Goal: Task Accomplishment & Management: Complete application form

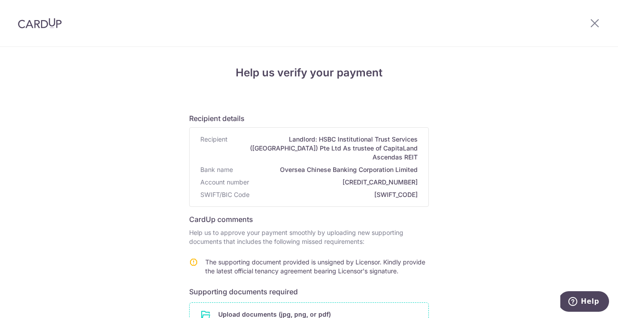
scroll to position [164, 0]
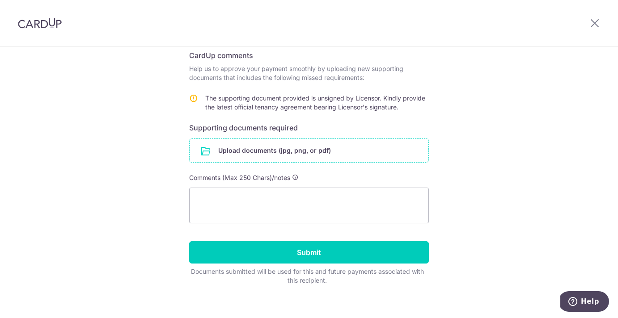
click at [286, 140] on input "file" at bounding box center [308, 150] width 239 height 23
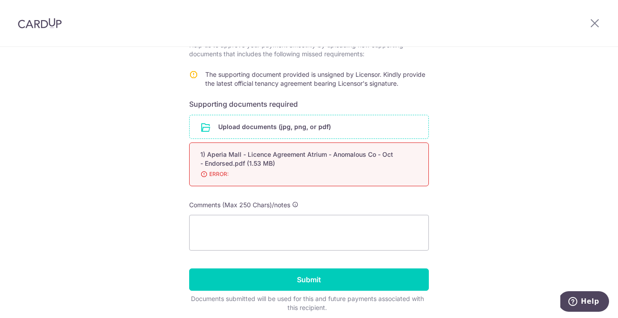
scroll to position [188, 0]
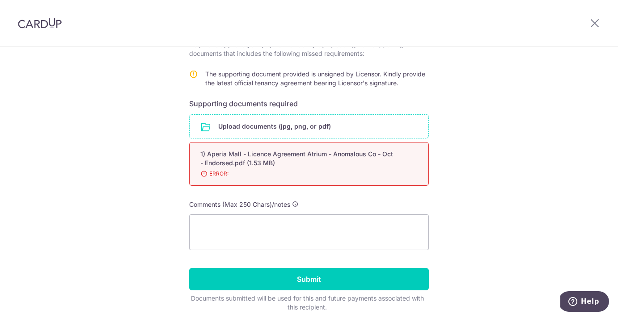
click at [201, 169] on span "ERROR:" at bounding box center [298, 173] width 196 height 9
click at [207, 169] on span "ERROR:" at bounding box center [298, 173] width 196 height 9
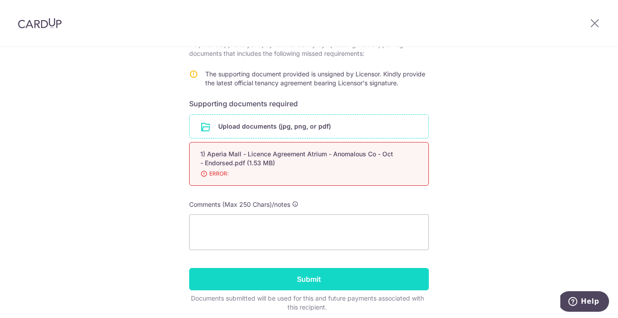
click at [338, 270] on input "Submit" at bounding box center [308, 279] width 239 height 22
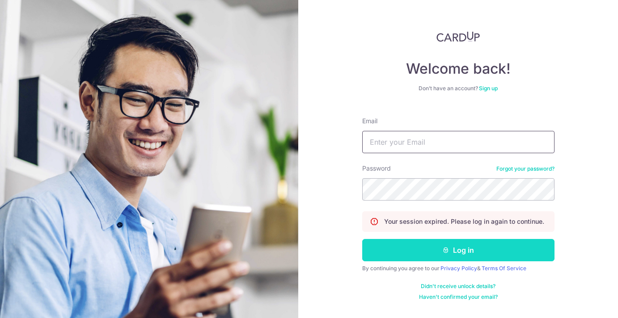
type input "[DOMAIN_NAME][EMAIL_ADDRESS][DOMAIN_NAME]"
click at [466, 251] on button "Log in" at bounding box center [458, 250] width 192 height 22
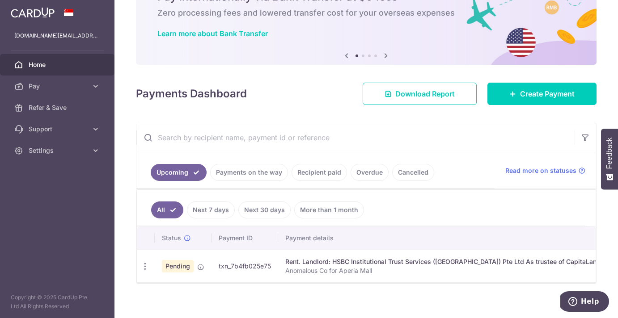
scroll to position [63, 0]
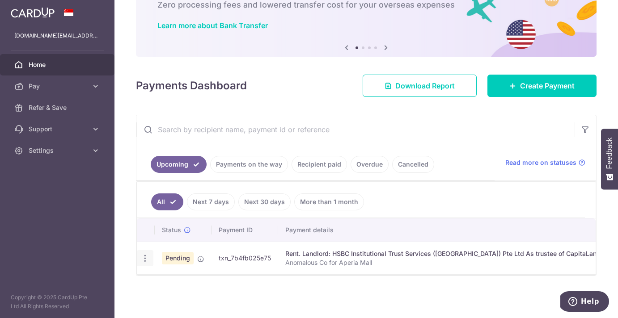
click at [151, 253] on div "Update payment Cancel payment Upload doc" at bounding box center [145, 258] width 17 height 17
click at [147, 254] on icon "button" at bounding box center [144, 258] width 9 height 9
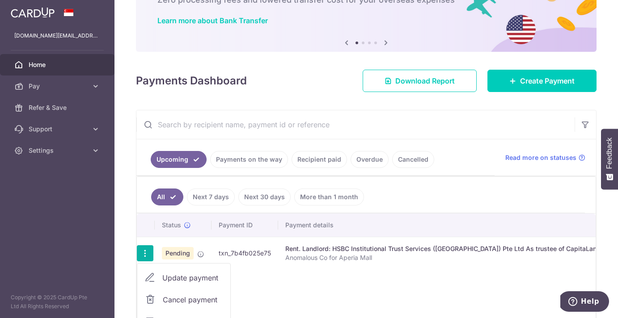
click at [323, 257] on p "Anomalous Co for Aperia Mall" at bounding box center [466, 257] width 362 height 9
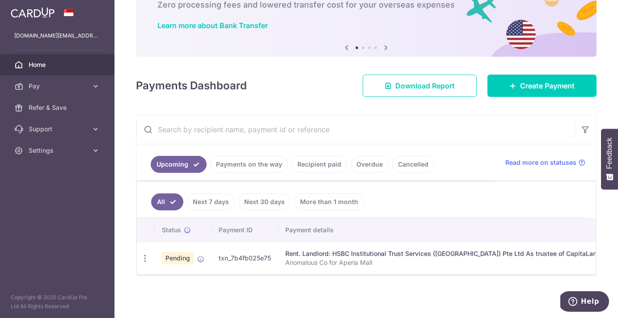
click at [331, 249] on div "Rent. Landlord: HSBC Institutional Trust Services ([GEOGRAPHIC_DATA]) Pte Ltd A…" at bounding box center [466, 253] width 362 height 9
click at [175, 253] on span "Pending" at bounding box center [178, 258] width 32 height 13
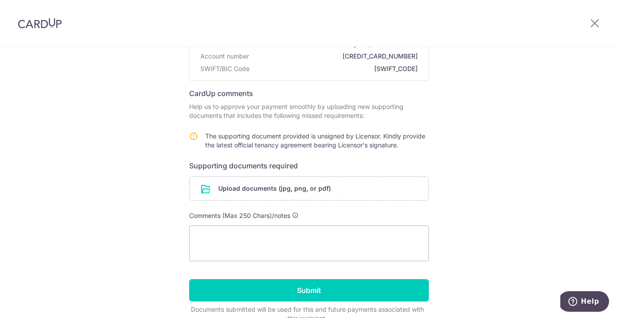
scroll to position [128, 0]
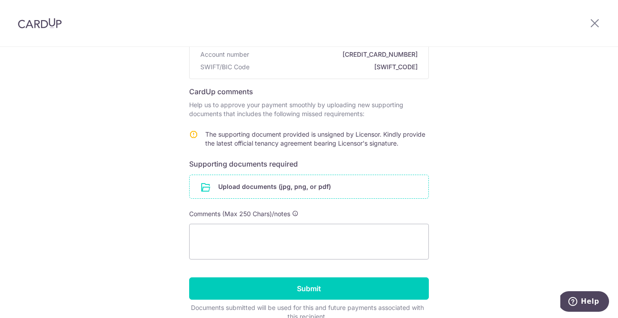
click at [261, 175] on input "file" at bounding box center [308, 186] width 239 height 23
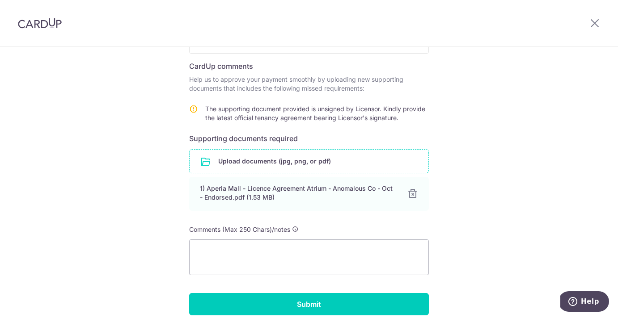
scroll to position [205, 0]
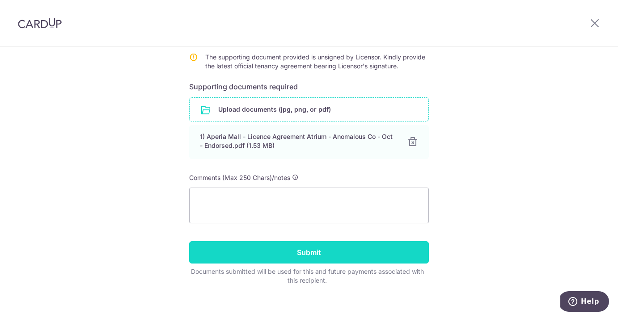
click at [293, 247] on input "Submit" at bounding box center [308, 252] width 239 height 22
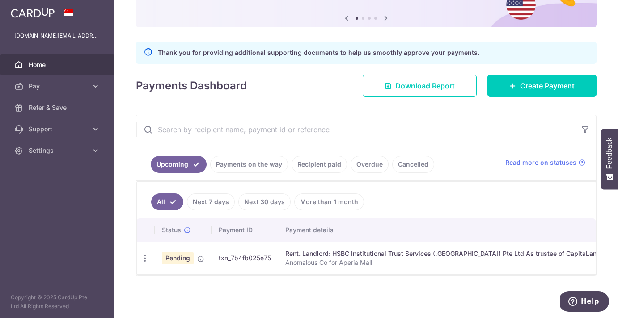
scroll to position [92, 0]
